Goal: Entertainment & Leisure: Consume media (video, audio)

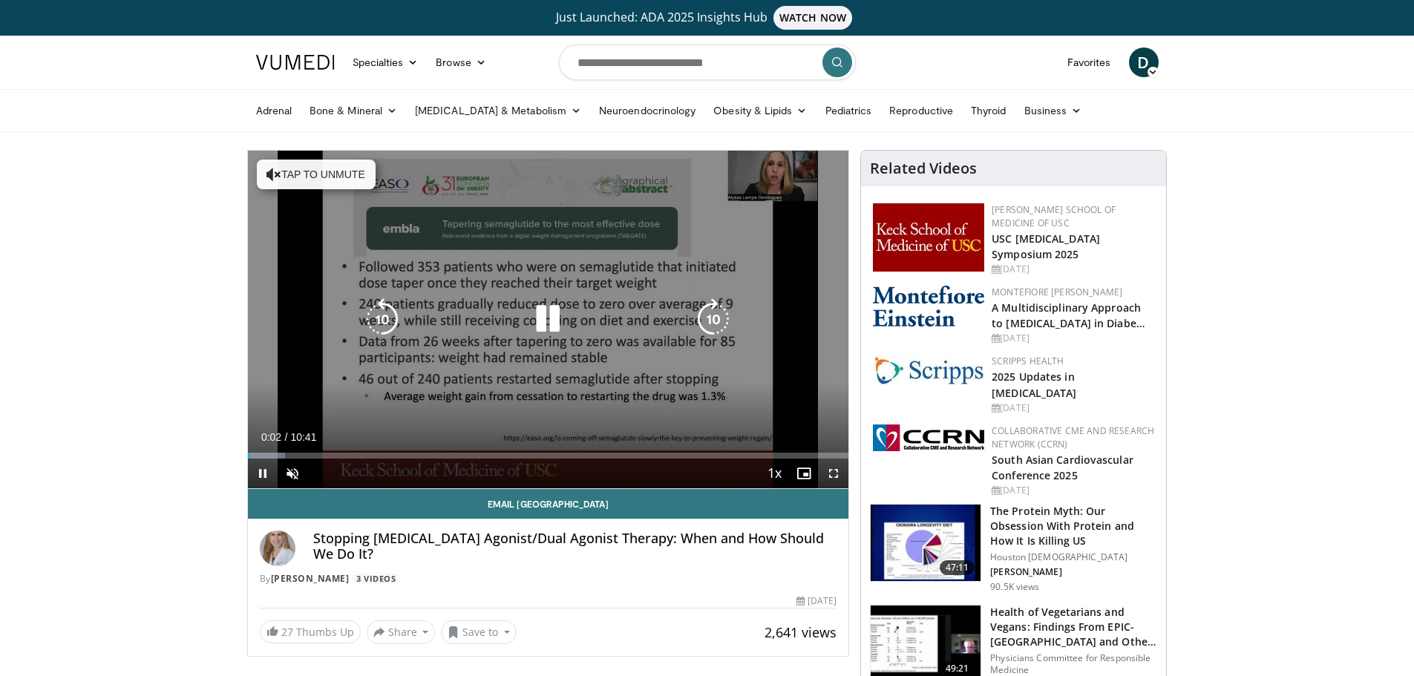
click at [544, 316] on icon "Video Player" at bounding box center [548, 319] width 42 height 42
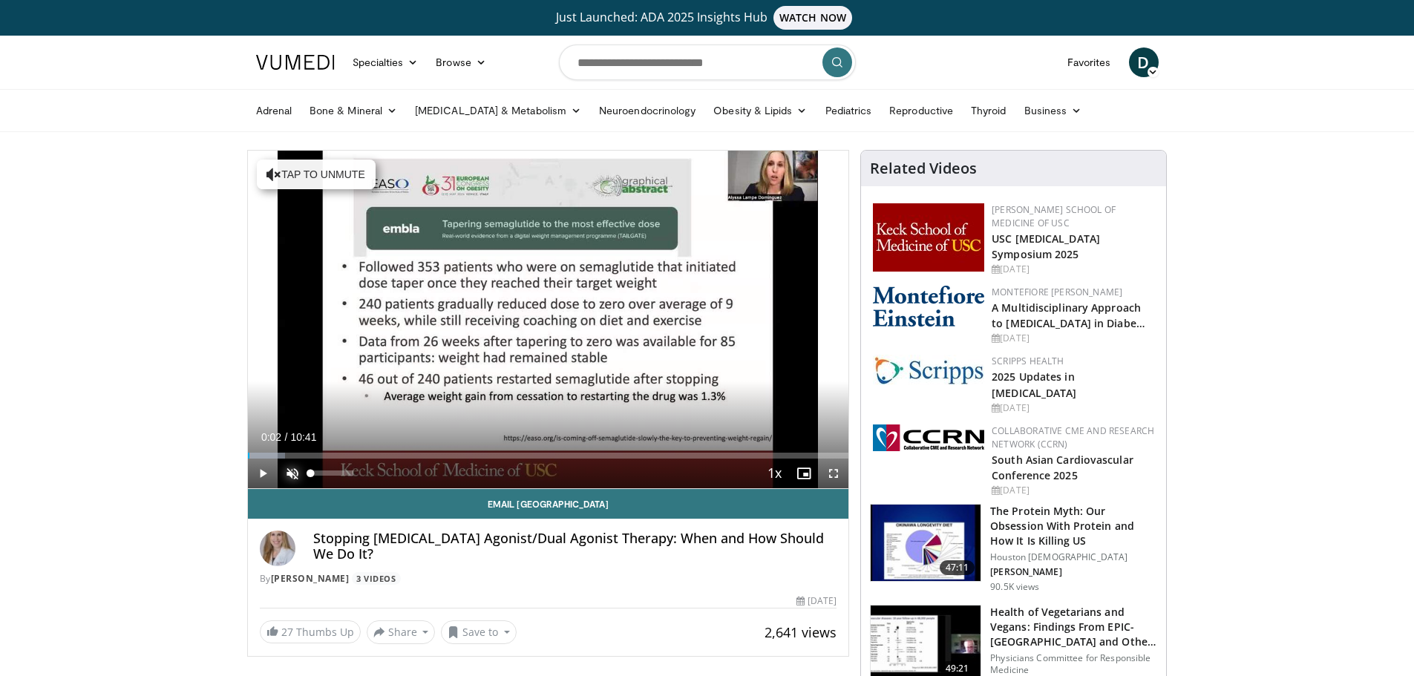
click at [286, 480] on span "Video Player" at bounding box center [293, 474] width 30 height 30
click at [264, 475] on span "Video Player" at bounding box center [263, 474] width 30 height 30
click at [829, 470] on span "Video Player" at bounding box center [834, 474] width 30 height 30
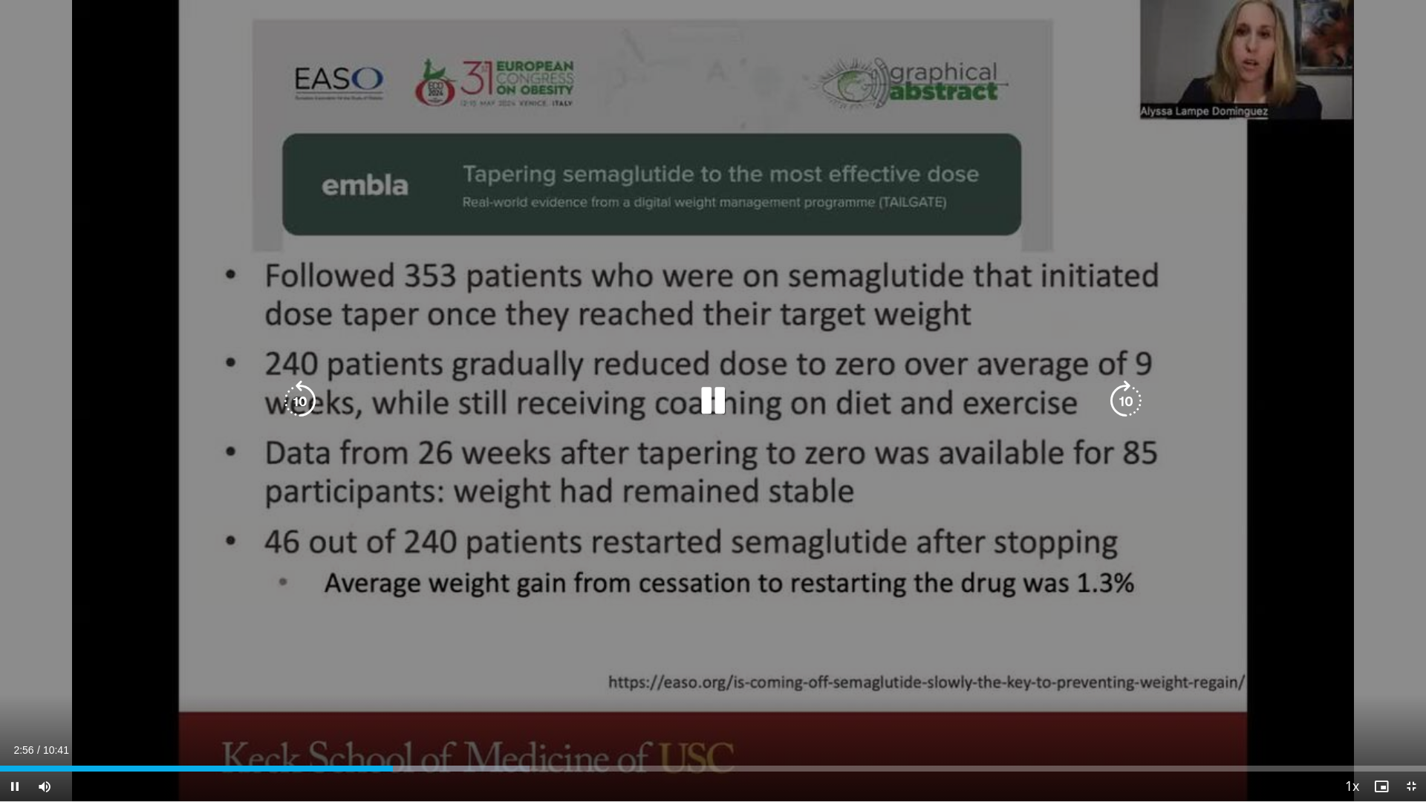
click at [719, 406] on icon "Video Player" at bounding box center [713, 401] width 42 height 42
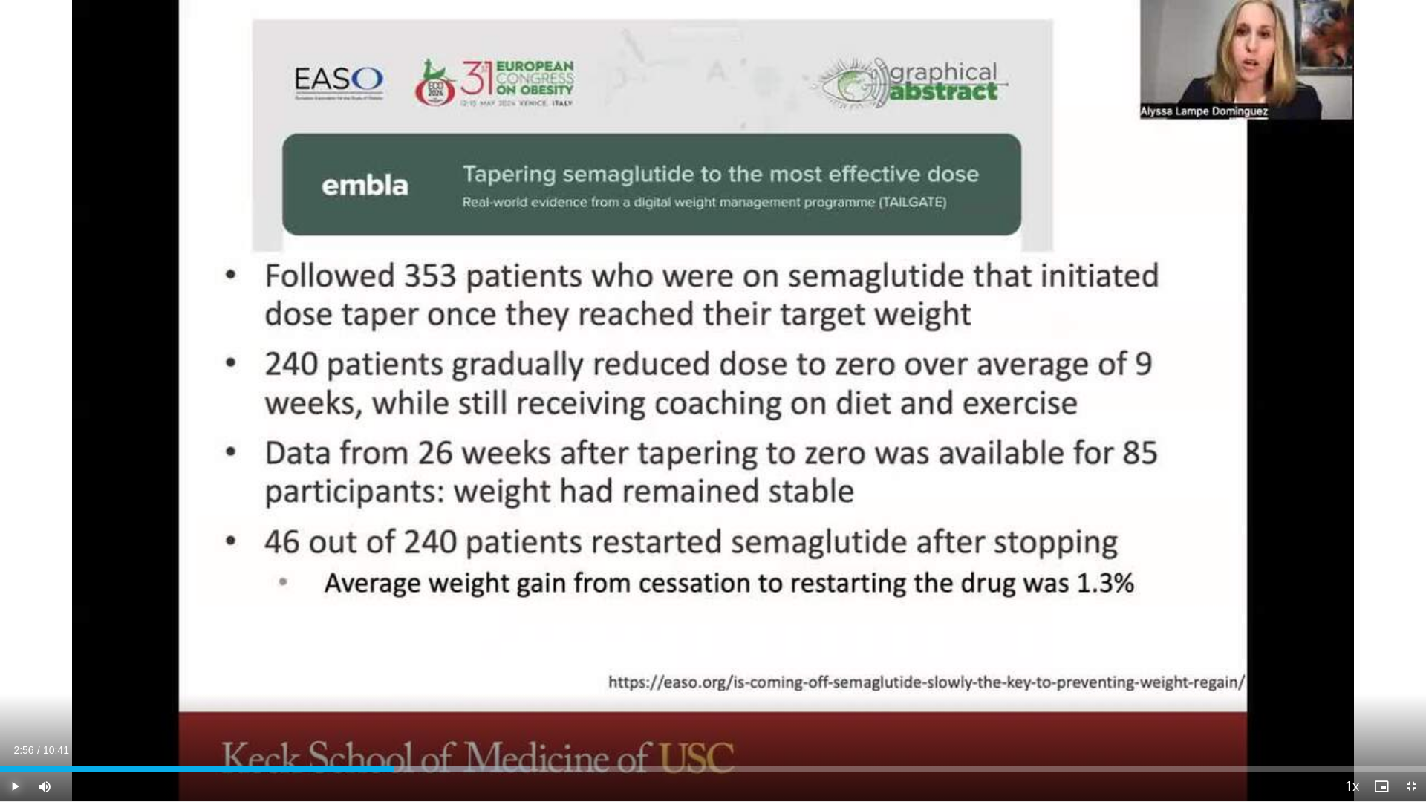
click at [14, 676] on span "Video Player" at bounding box center [15, 786] width 30 height 30
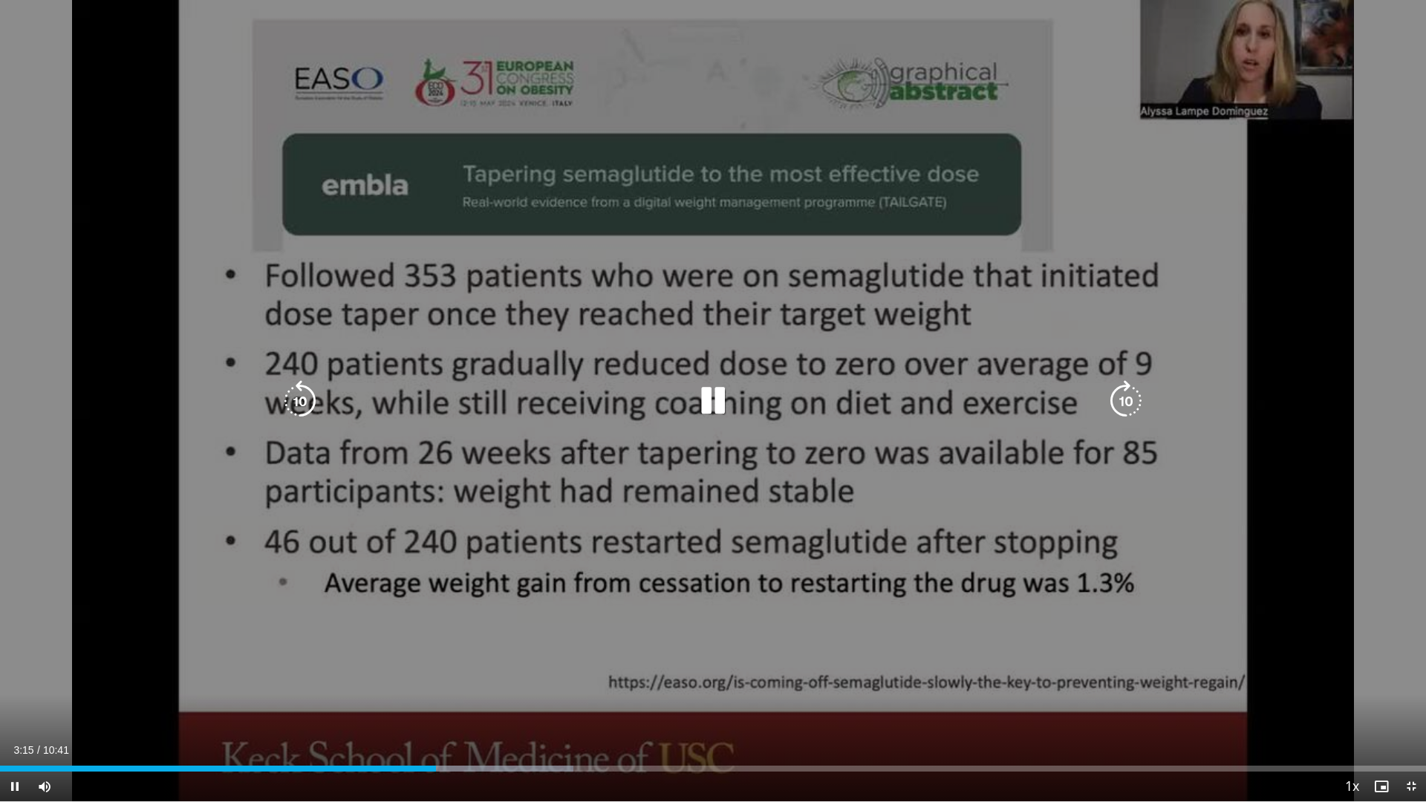
click at [716, 380] on icon "Video Player" at bounding box center [713, 401] width 42 height 42
click at [730, 389] on icon "Video Player" at bounding box center [713, 401] width 42 height 42
click at [713, 395] on icon "Video Player" at bounding box center [713, 401] width 42 height 42
click at [707, 396] on icon "Video Player" at bounding box center [713, 401] width 42 height 42
click at [714, 403] on icon "Video Player" at bounding box center [713, 401] width 42 height 42
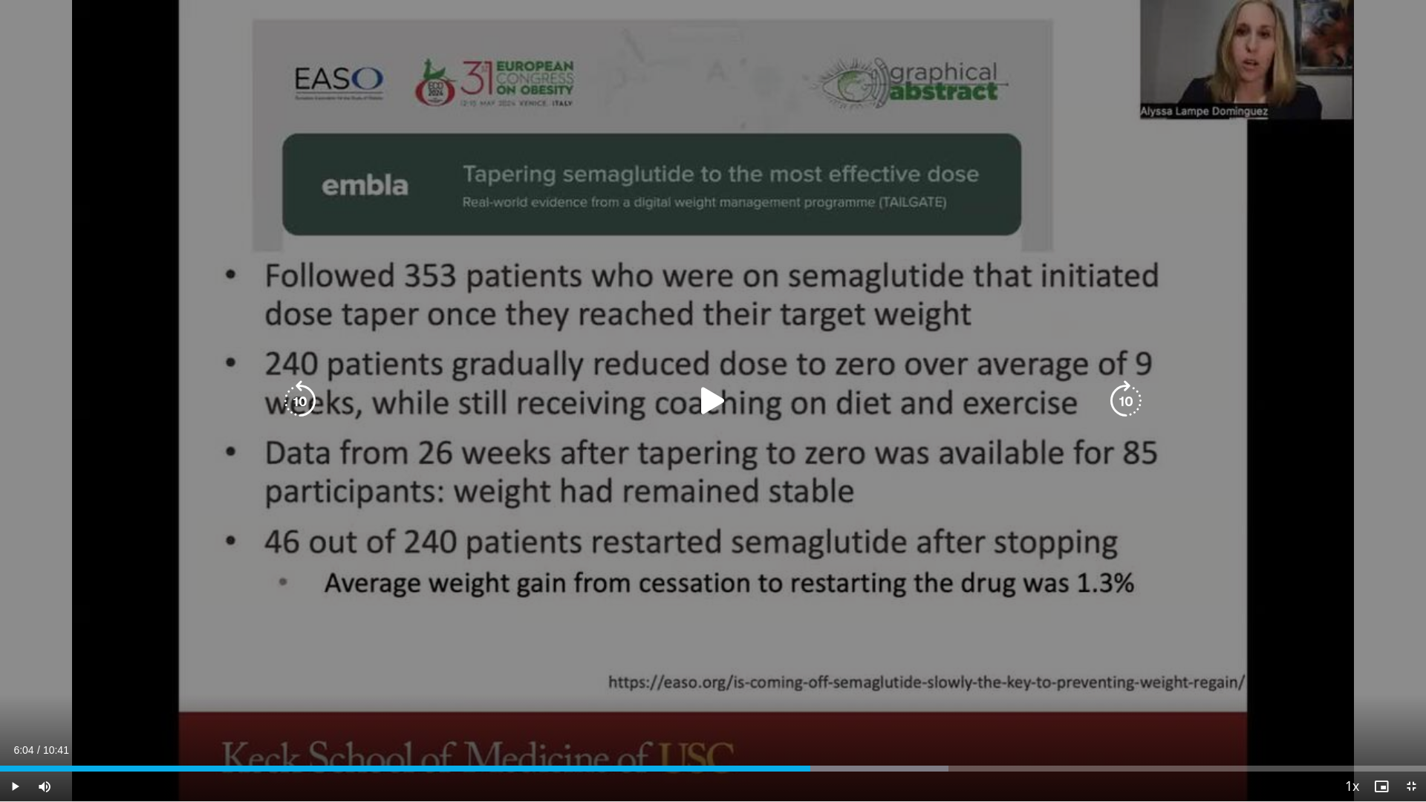
click at [709, 394] on icon "Video Player" at bounding box center [713, 401] width 42 height 42
click at [703, 394] on icon "Video Player" at bounding box center [713, 401] width 42 height 42
click at [1223, 298] on div "10 seconds Tap to unmute" at bounding box center [713, 400] width 1426 height 801
click at [131, 206] on div "10 seconds Tap to unmute" at bounding box center [713, 400] width 1426 height 800
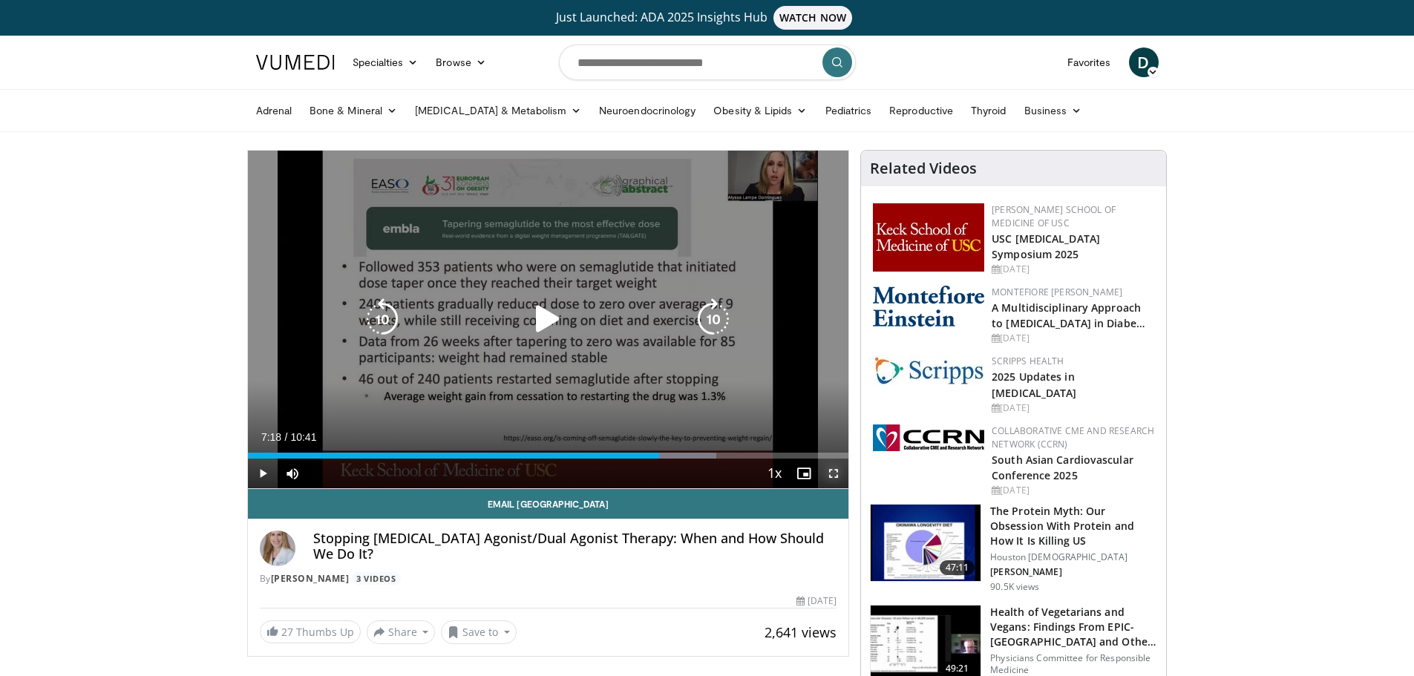
drag, startPoint x: 840, startPoint y: 477, endPoint x: 840, endPoint y: 567, distance: 89.8
click at [840, 477] on span "Video Player" at bounding box center [834, 474] width 30 height 30
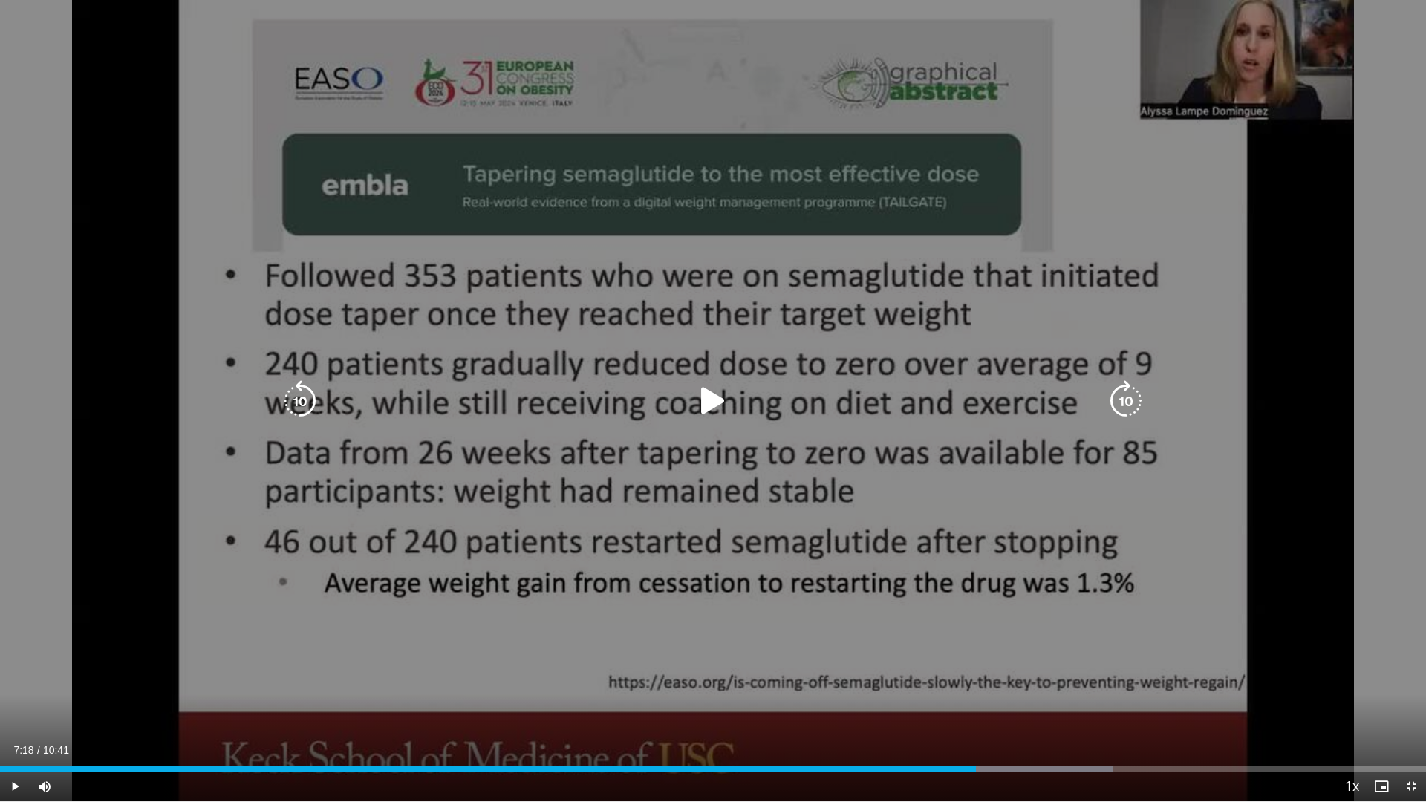
click at [702, 401] on icon "Video Player" at bounding box center [713, 401] width 42 height 42
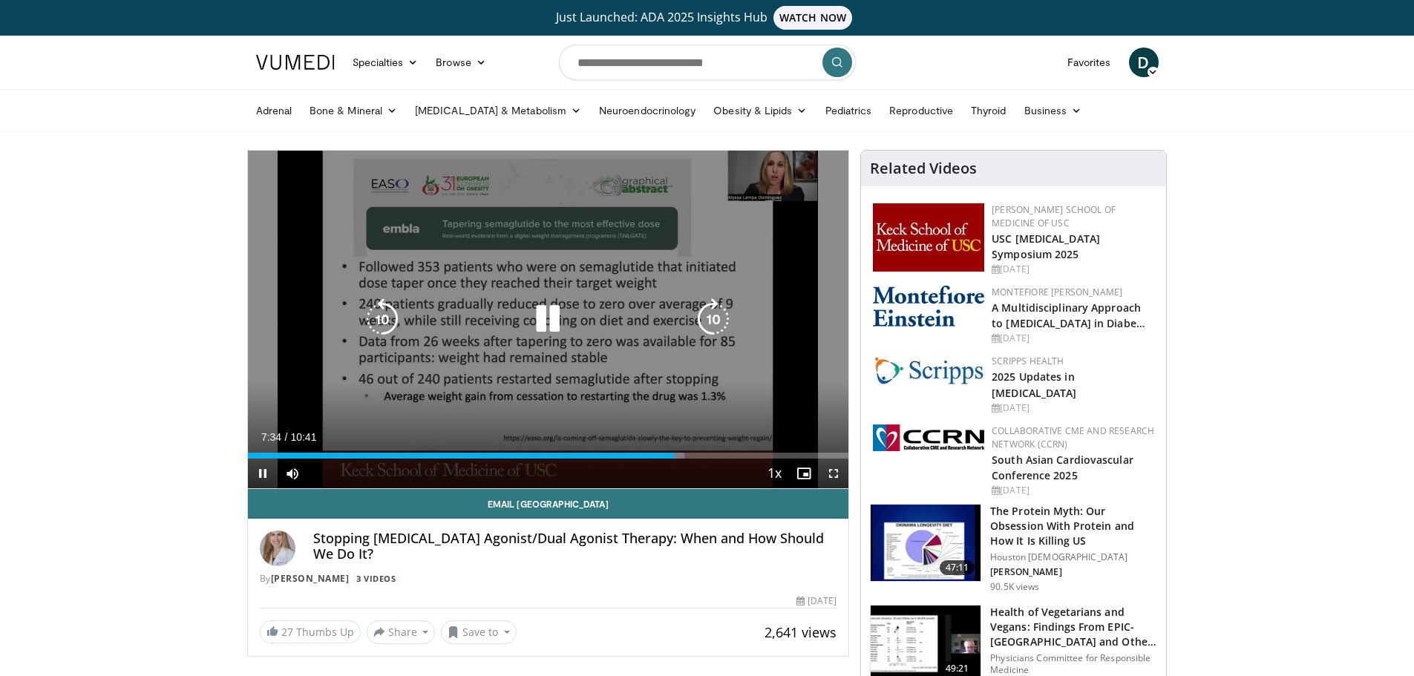
click at [562, 317] on icon "Video Player" at bounding box center [548, 319] width 42 height 42
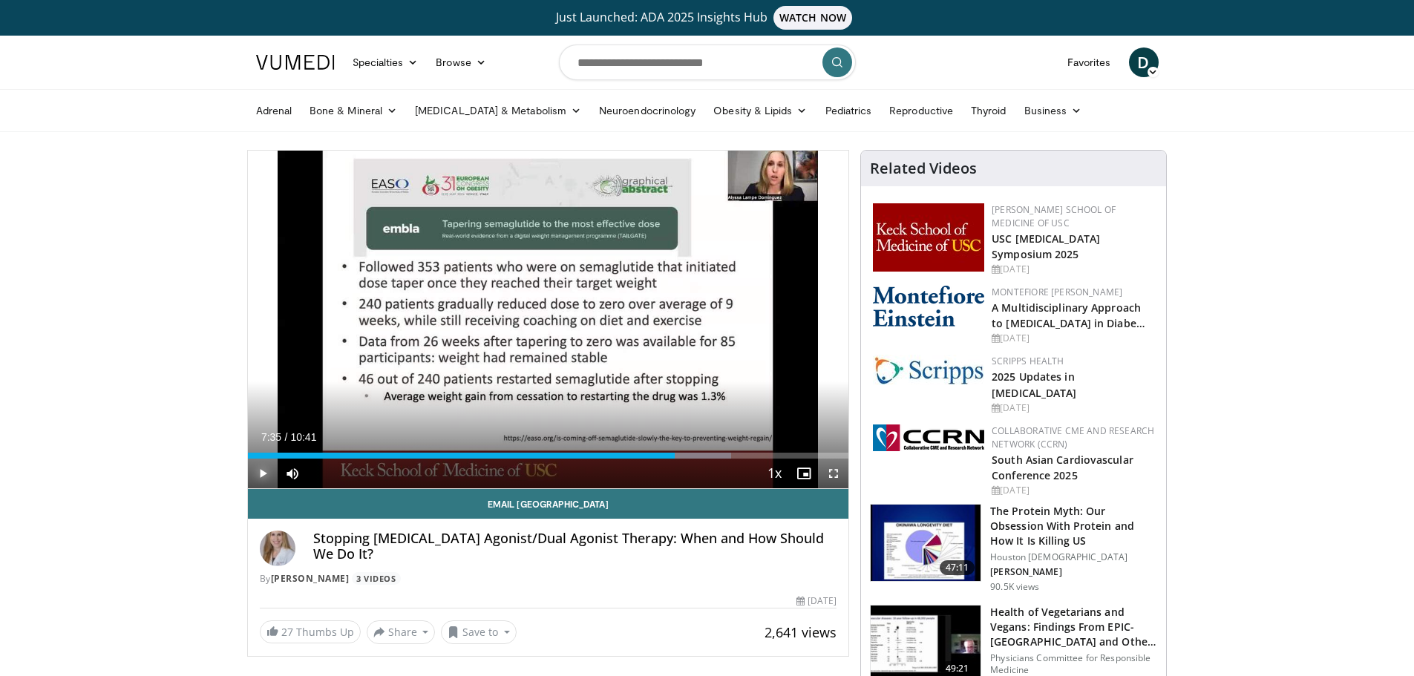
click at [257, 467] on span "Video Player" at bounding box center [263, 474] width 30 height 30
click at [838, 472] on span "Video Player" at bounding box center [834, 474] width 30 height 30
